Goal: Navigation & Orientation: Find specific page/section

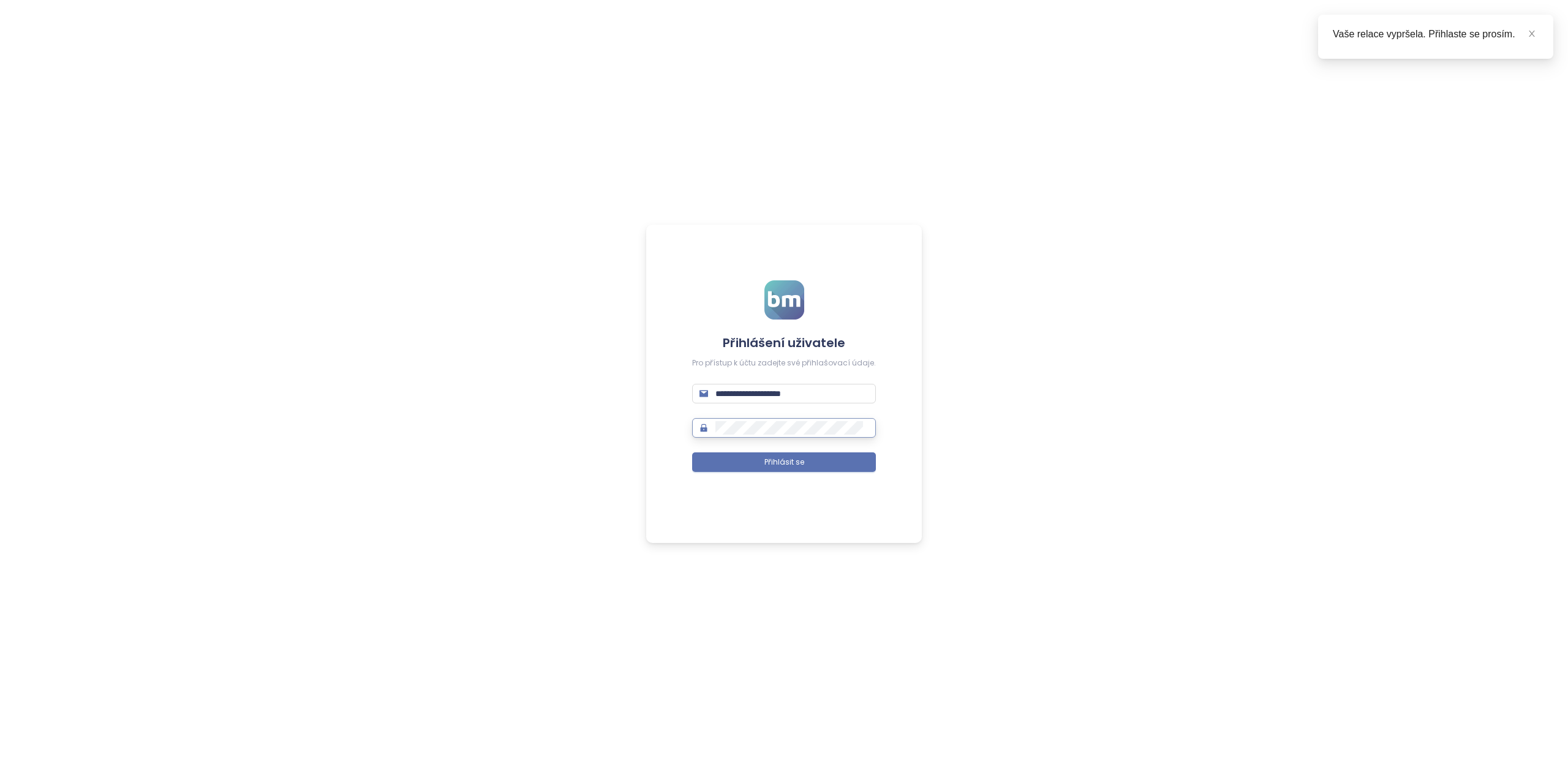
type input "**********"
click at [806, 467] on button "Přihlásit se" at bounding box center [783, 462] width 184 height 20
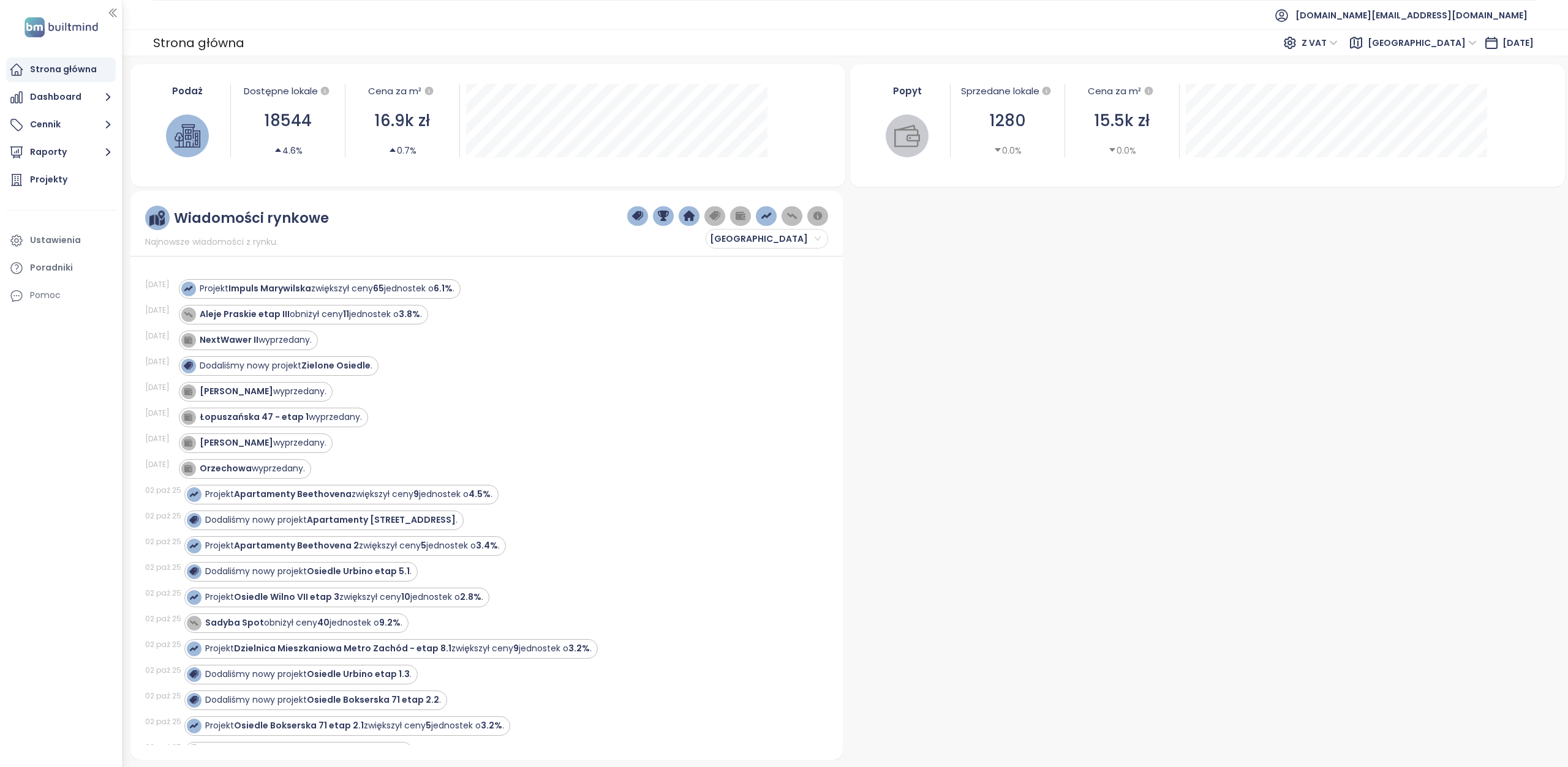
click at [1428, 43] on span "[GEOGRAPHIC_DATA]" at bounding box center [1423, 43] width 109 height 18
click at [1424, 89] on div "Krakow" at bounding box center [1456, 86] width 98 height 13
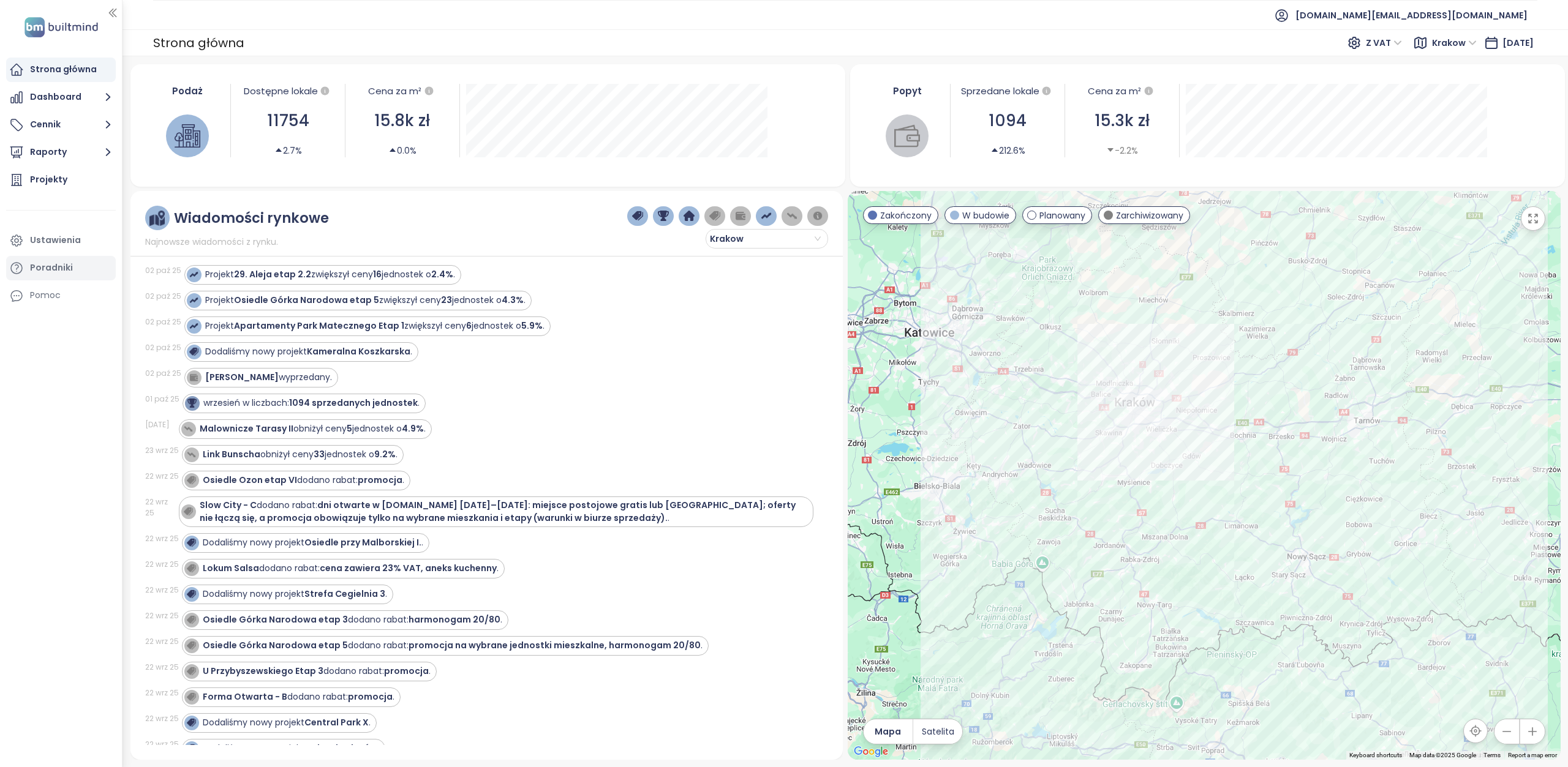
scroll to position [245, 0]
click at [53, 173] on div "Projekty" at bounding box center [48, 180] width 37 height 15
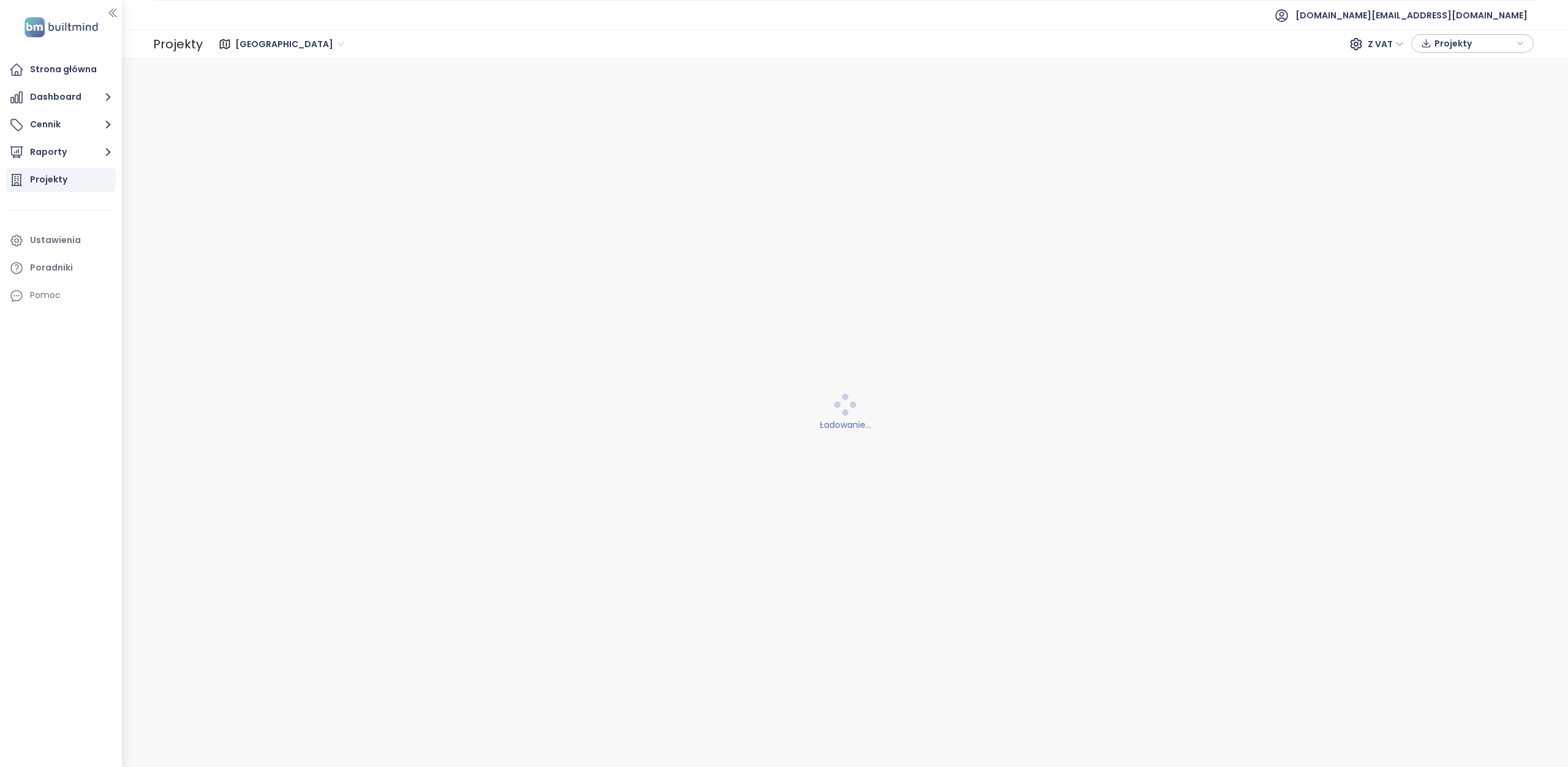
click at [280, 46] on span "[GEOGRAPHIC_DATA]" at bounding box center [290, 44] width 109 height 18
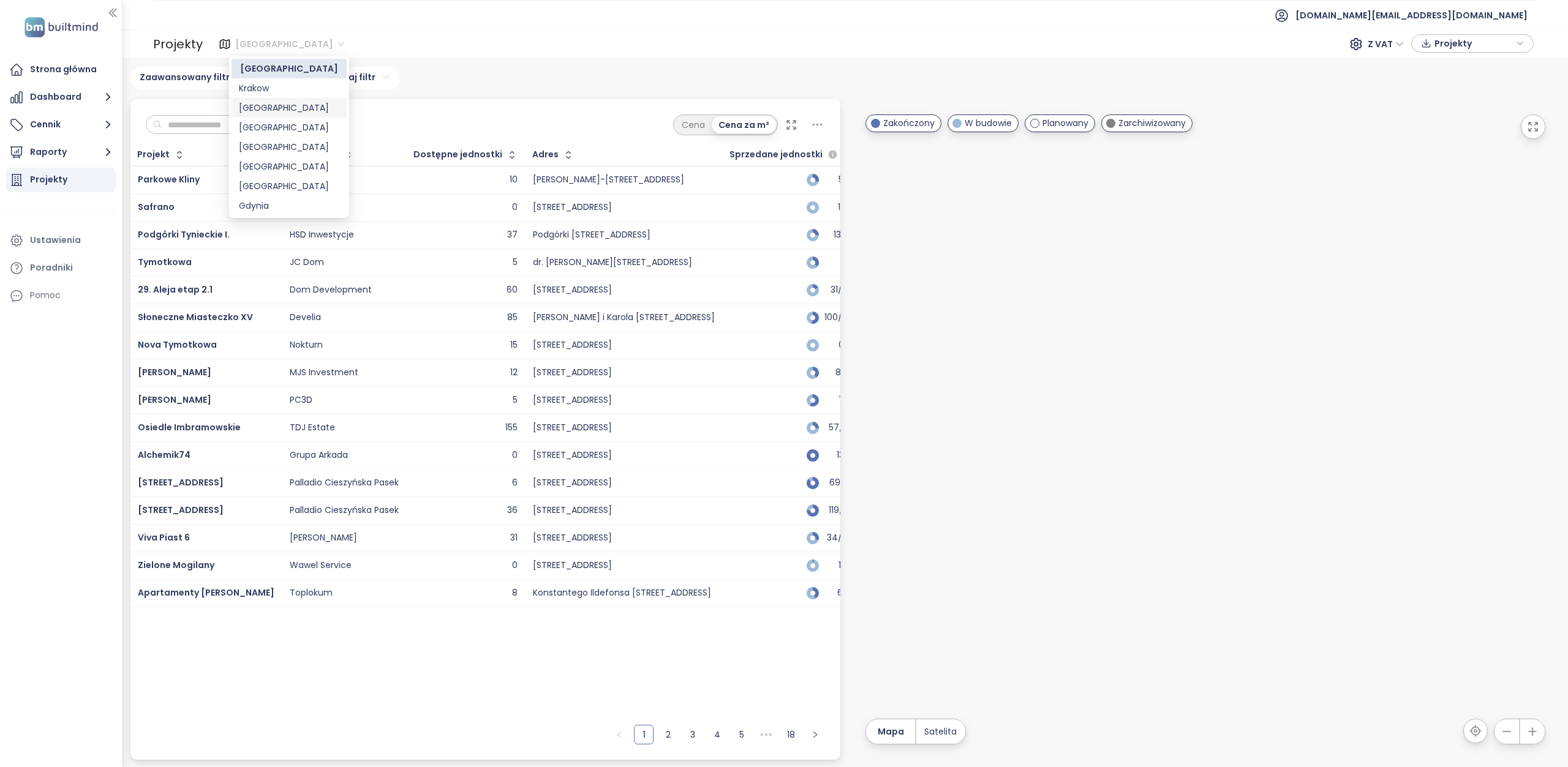
click at [273, 91] on div "Krakow" at bounding box center [289, 88] width 100 height 13
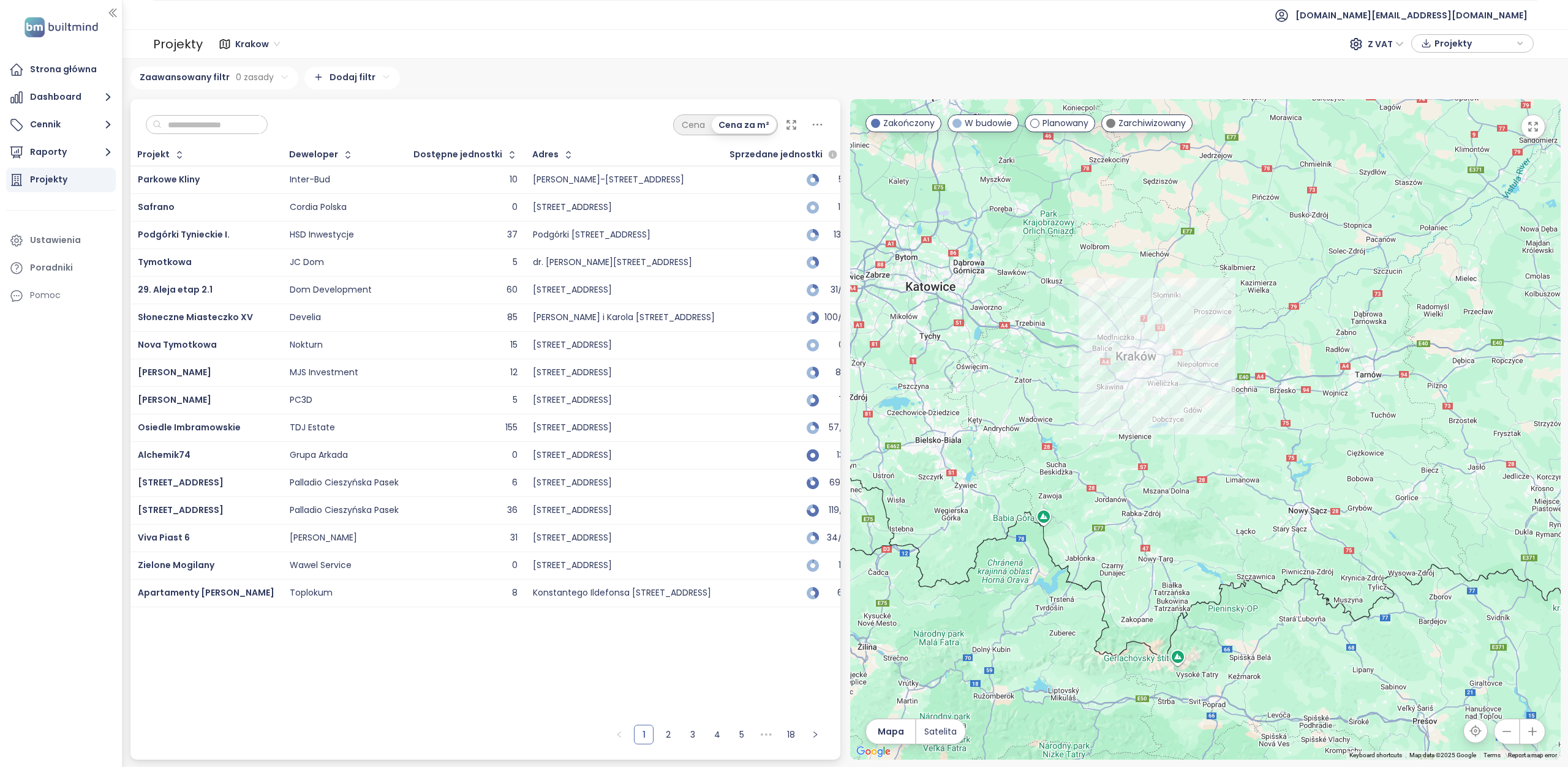
click at [201, 123] on input "text" at bounding box center [211, 124] width 99 height 18
paste input "**********"
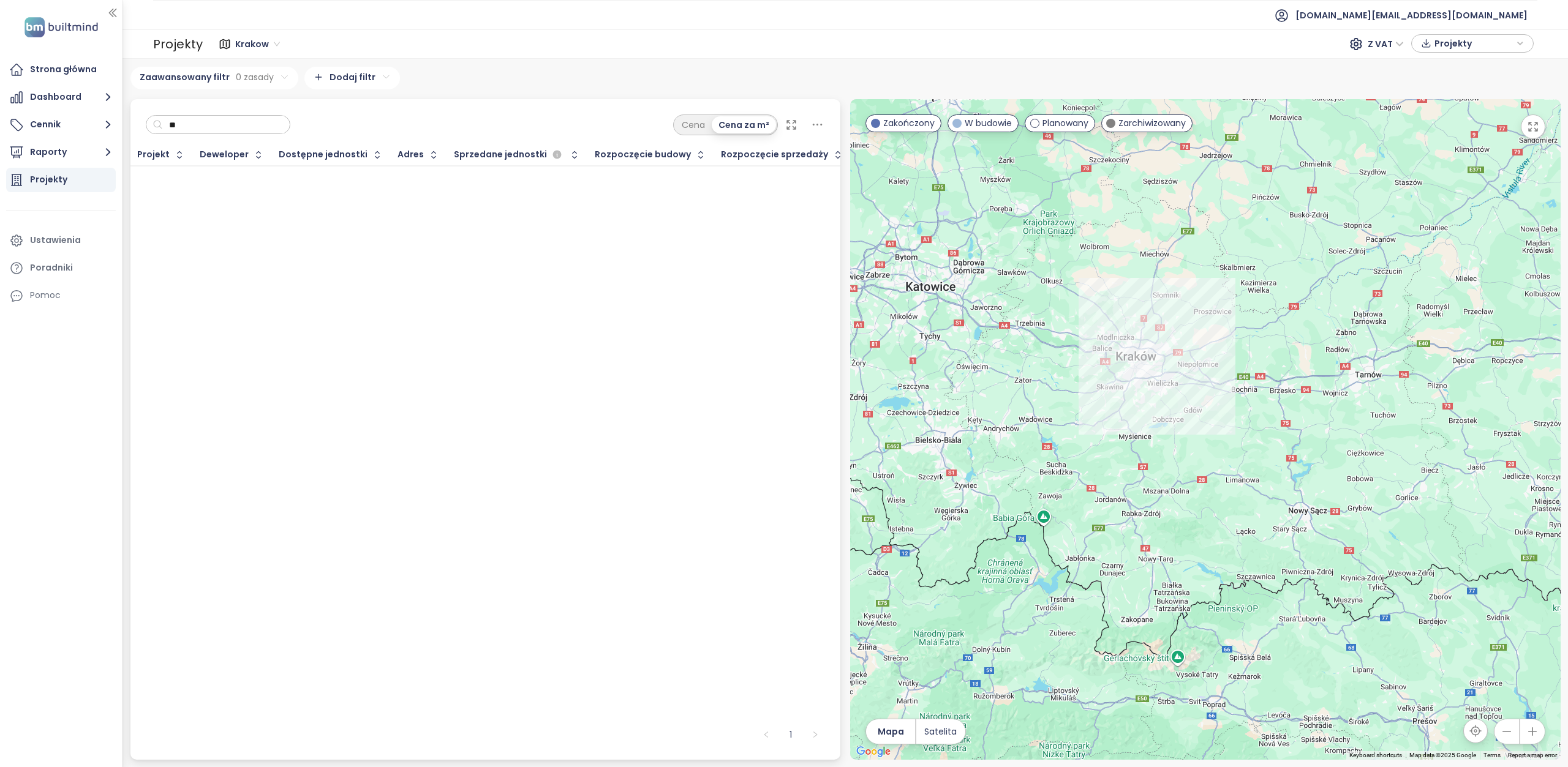
type input "*"
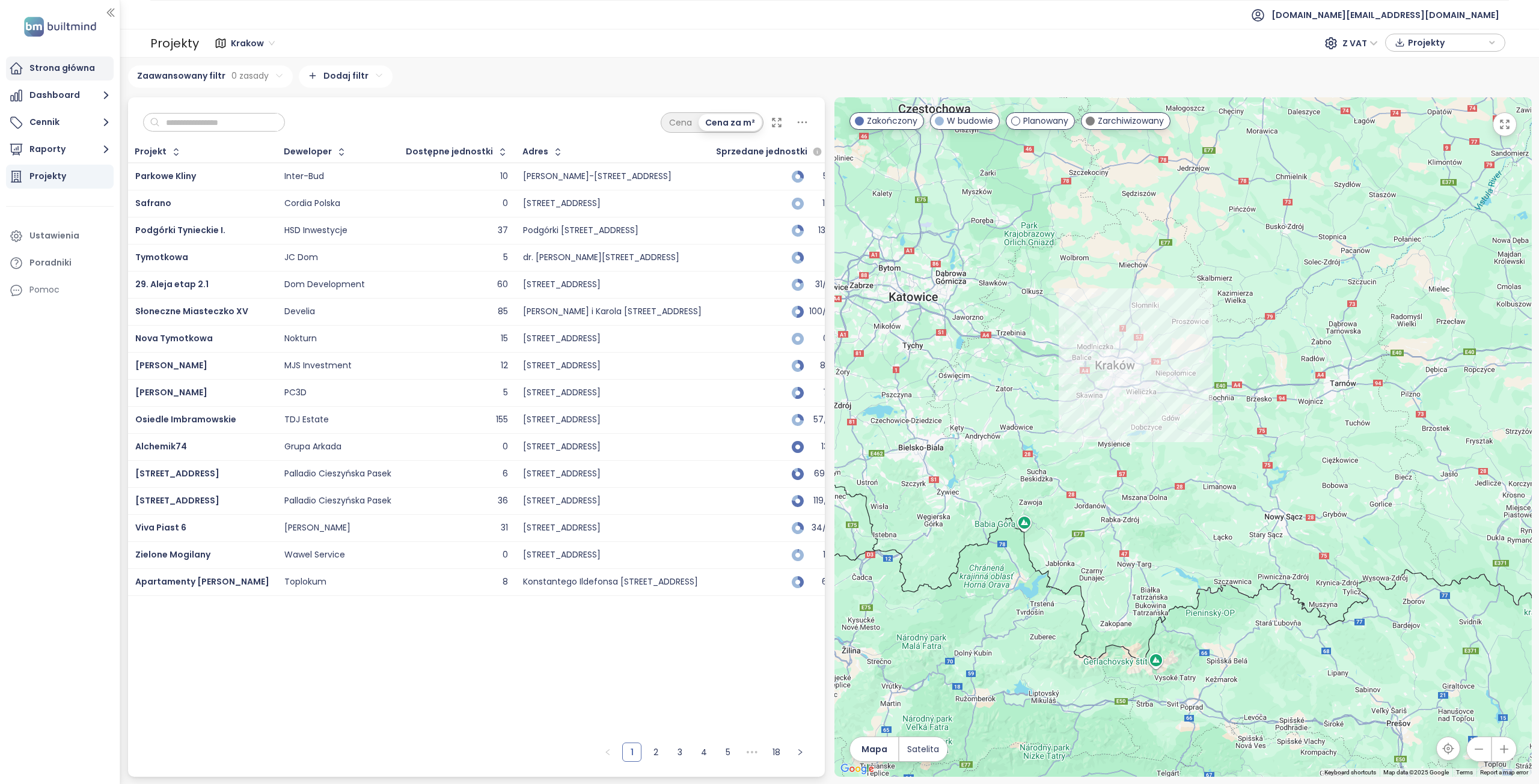
click at [60, 65] on div "Strona główna" at bounding box center [62, 68] width 65 height 15
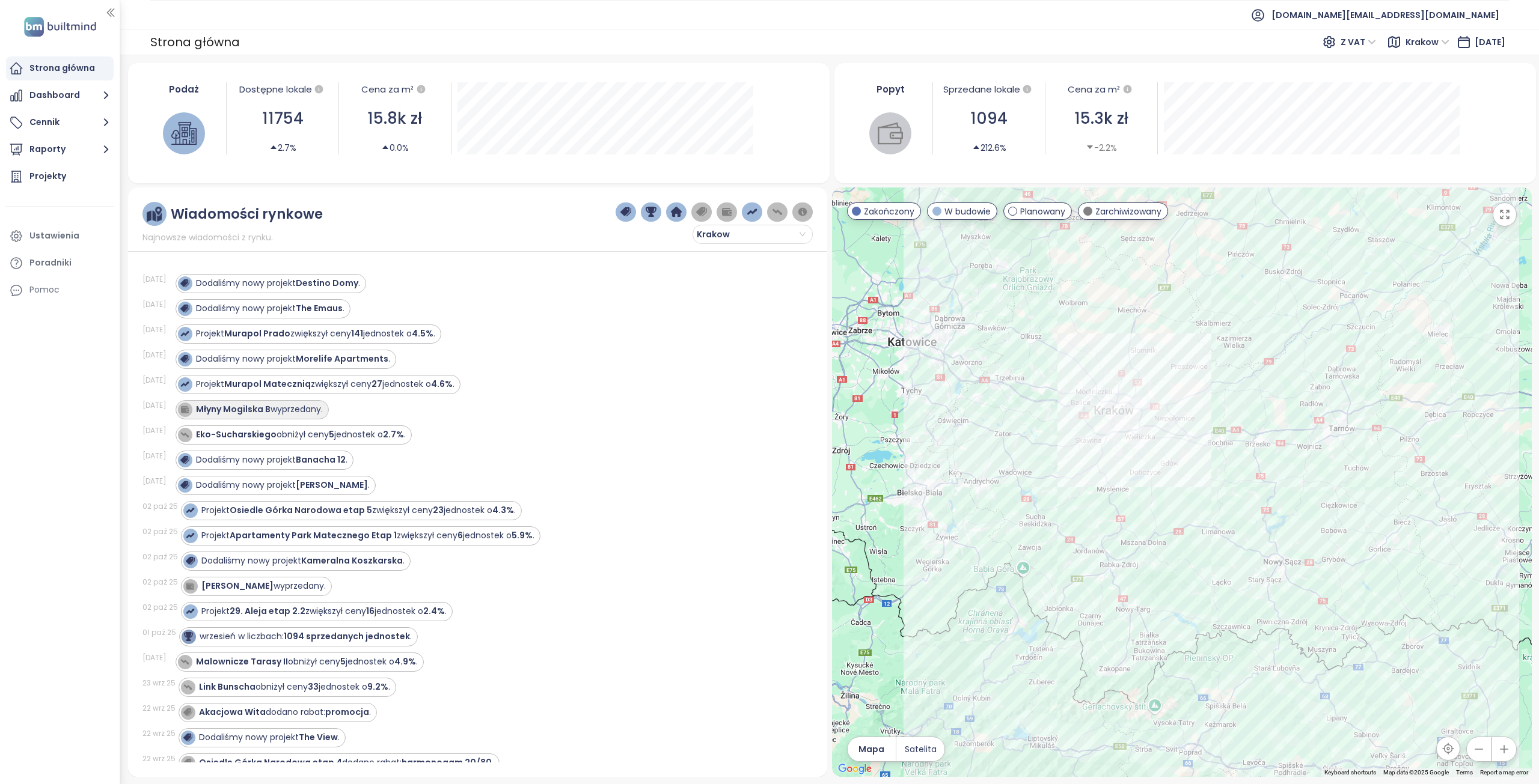
click at [259, 413] on strong "Młyny Mogilska B" at bounding box center [233, 409] width 75 height 12
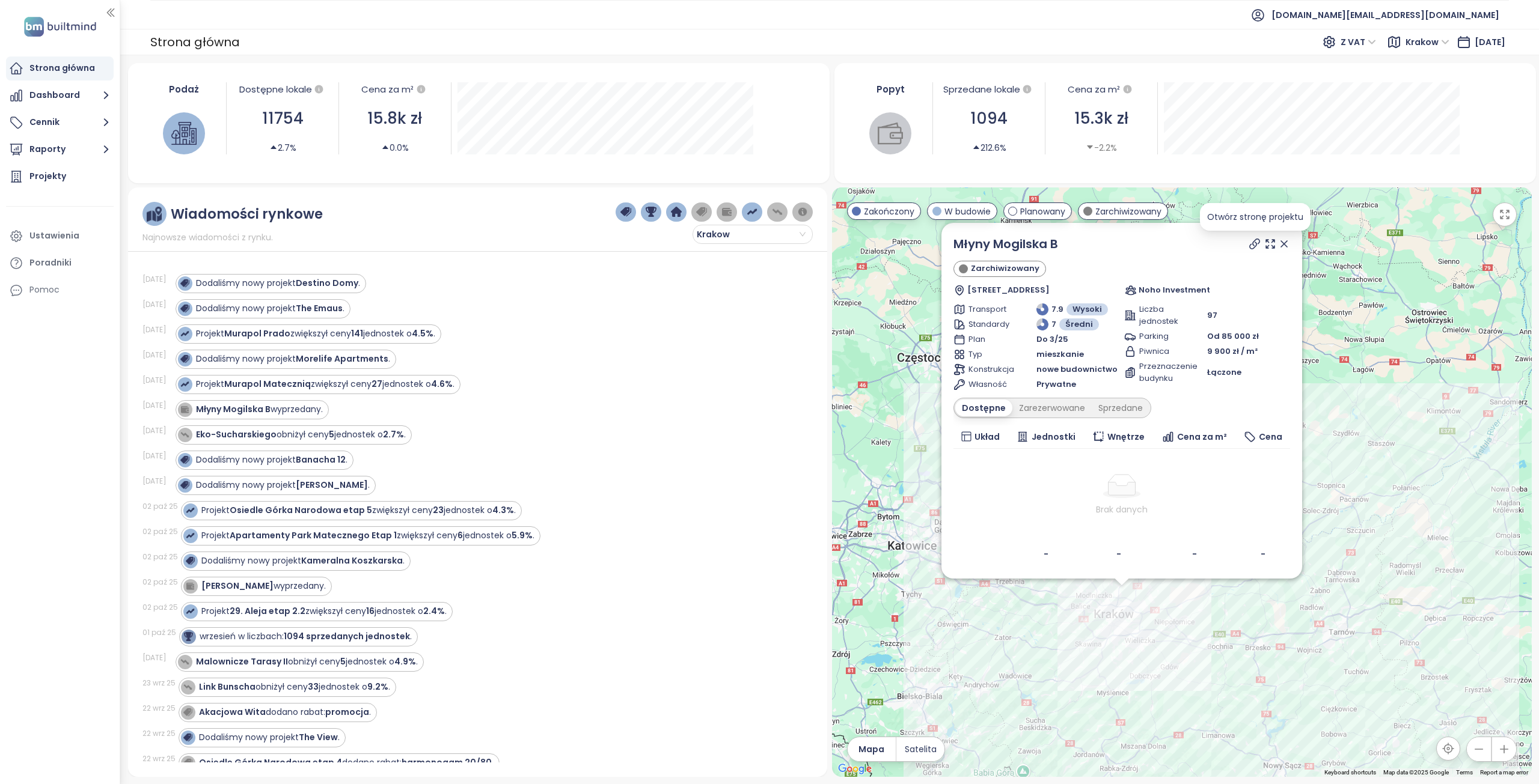
click at [1252, 242] on icon at bounding box center [1254, 244] width 12 height 12
